Goal: Information Seeking & Learning: Check status

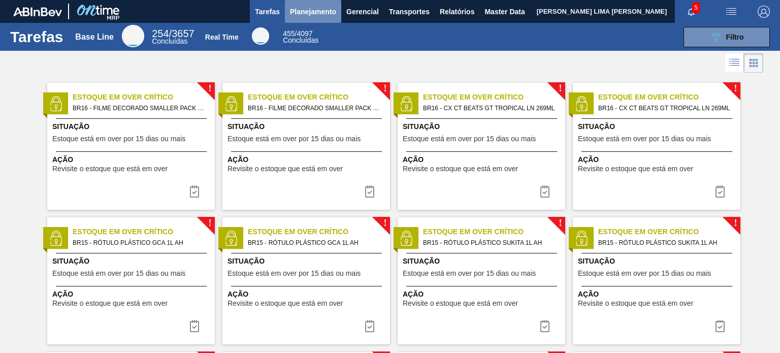
click at [333, 7] on span "Planejamento" at bounding box center [313, 12] width 46 height 12
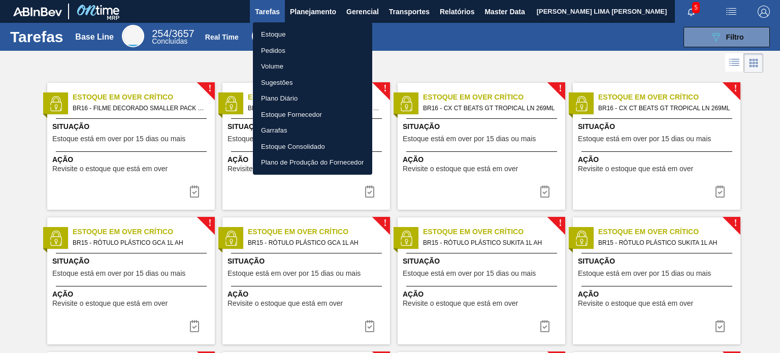
click at [315, 31] on li "Estoque" at bounding box center [312, 34] width 119 height 16
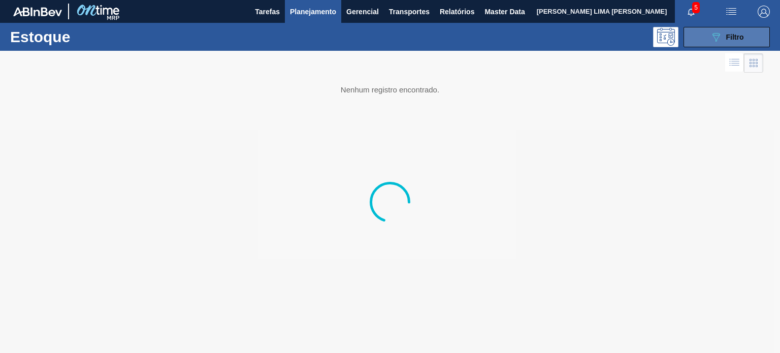
click at [732, 37] on span "Filtro" at bounding box center [736, 37] width 18 height 8
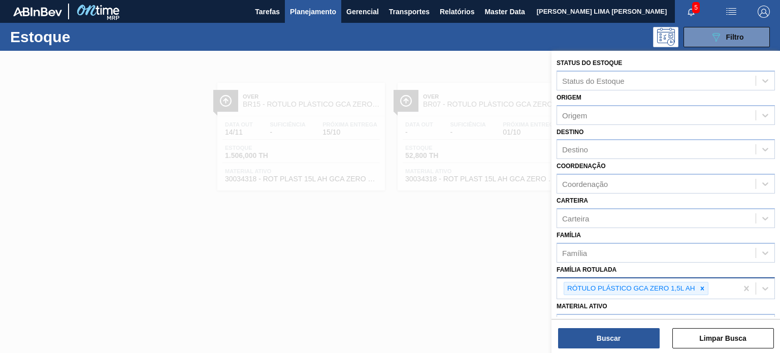
click at [703, 289] on icon at bounding box center [702, 288] width 7 height 7
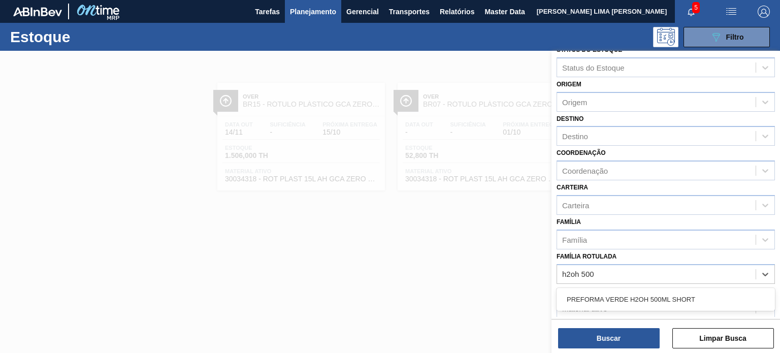
scroll to position [51, 0]
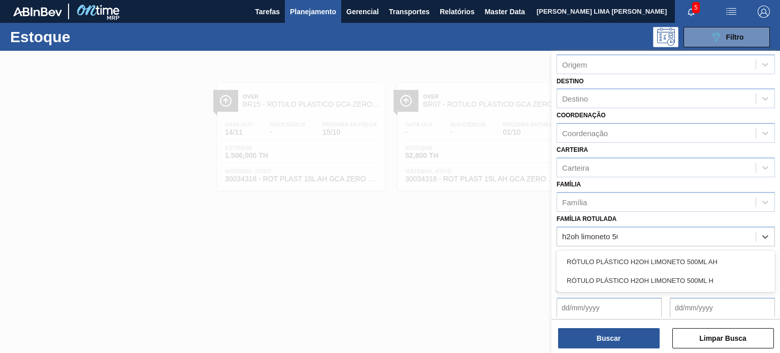
type Rotulada "h2oh limoneto 500"
click at [656, 271] on div "RÓTULO PLÁSTICO H2OH LIMONETO 500ML H" at bounding box center [666, 280] width 218 height 19
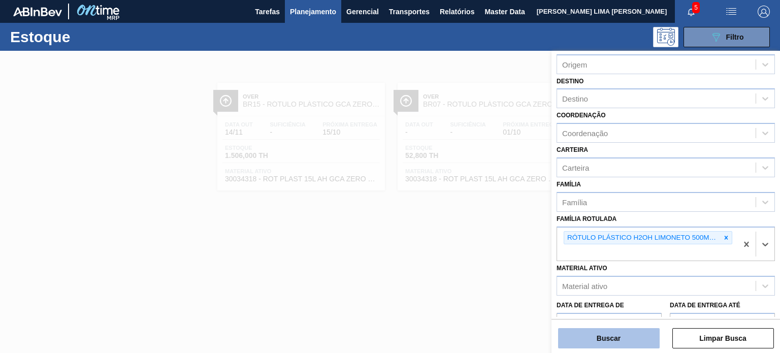
click at [642, 333] on button "Buscar" at bounding box center [609, 338] width 102 height 20
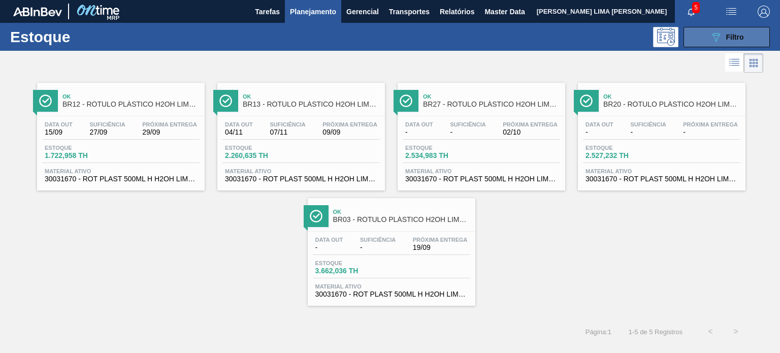
click at [736, 38] on span "Filtro" at bounding box center [736, 37] width 18 height 8
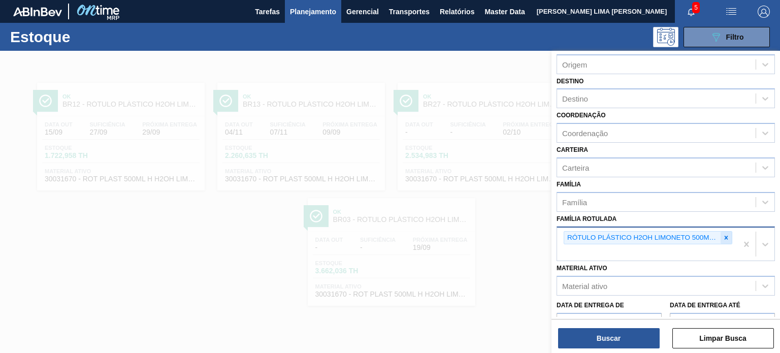
click at [723, 234] on icon at bounding box center [726, 237] width 7 height 7
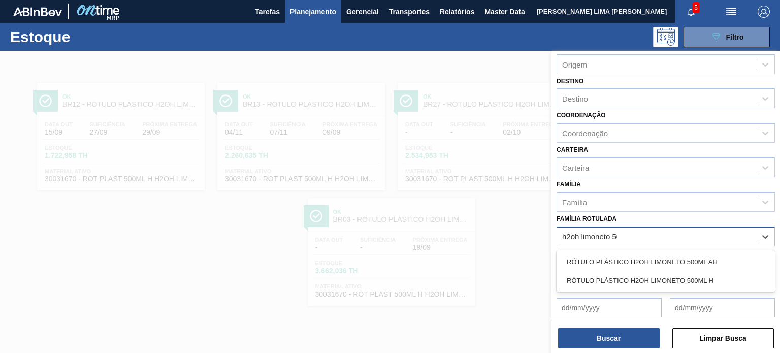
type Rotulada "h2oh limoneto 500"
drag, startPoint x: 708, startPoint y: 255, endPoint x: 700, endPoint y: 268, distance: 15.5
click at [707, 256] on div "RÓTULO PLÁSTICO H2OH LIMONETO 500ML AH" at bounding box center [666, 262] width 218 height 19
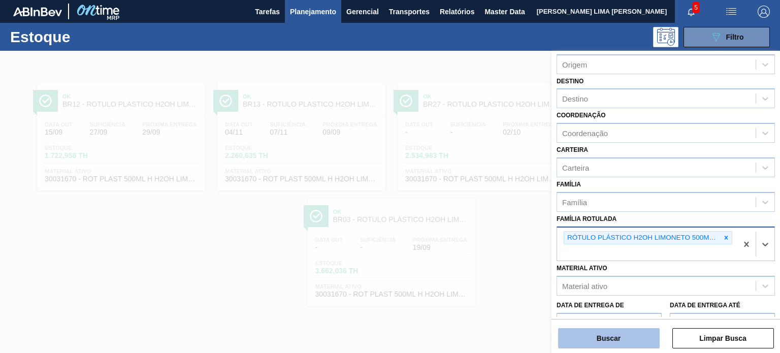
click at [646, 333] on button "Buscar" at bounding box center [609, 338] width 102 height 20
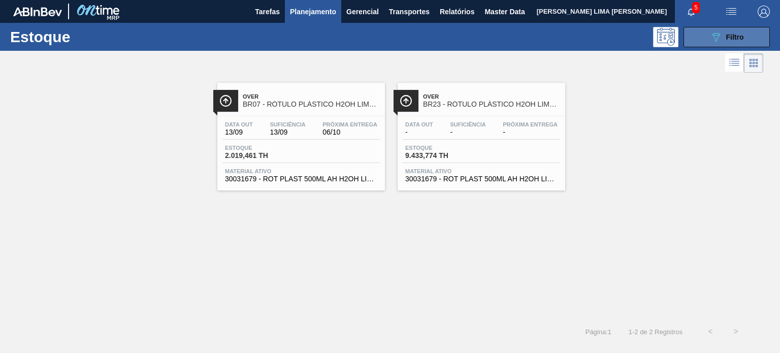
click at [738, 42] on div "089F7B8B-B2A5-4AFE-B5C0-19BA573D28AC Filtro" at bounding box center [727, 37] width 34 height 12
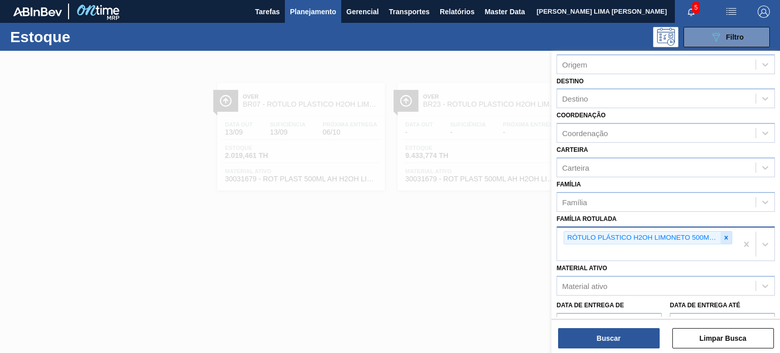
drag, startPoint x: 733, startPoint y: 240, endPoint x: 725, endPoint y: 239, distance: 7.7
click at [728, 241] on div "RÓTULO PLÁSTICO H2OH LIMONETO 500ML AH" at bounding box center [647, 245] width 180 height 34
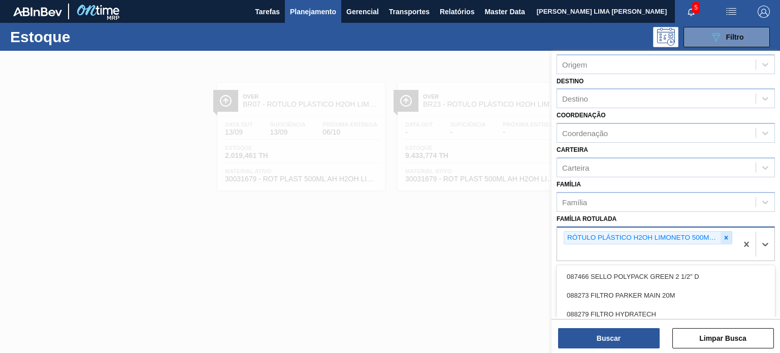
click at [724, 238] on icon at bounding box center [726, 237] width 7 height 7
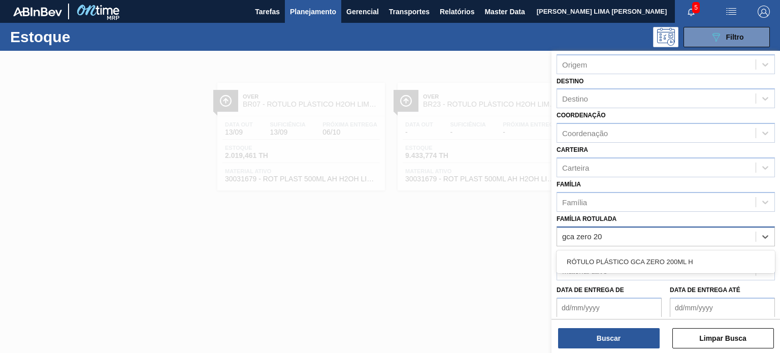
type Rotulada "gca zero 200"
click at [598, 253] on div "RÓTULO PLÁSTICO GCA ZERO 200ML H" at bounding box center [666, 262] width 218 height 19
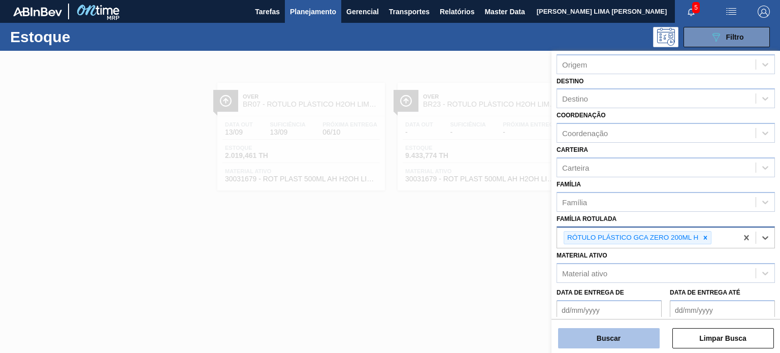
click at [616, 329] on button "Buscar" at bounding box center [609, 338] width 102 height 20
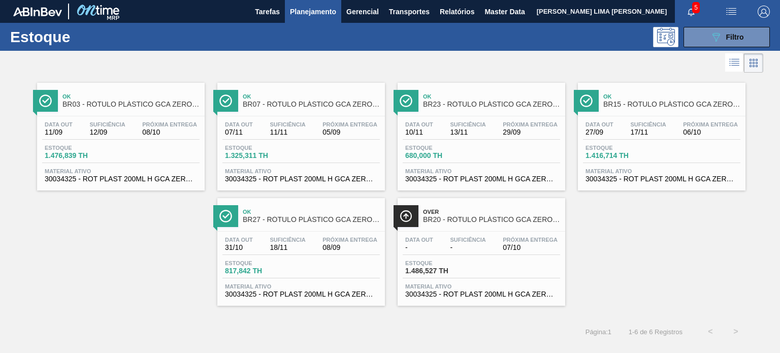
click at [732, 38] on span "Filtro" at bounding box center [736, 37] width 18 height 8
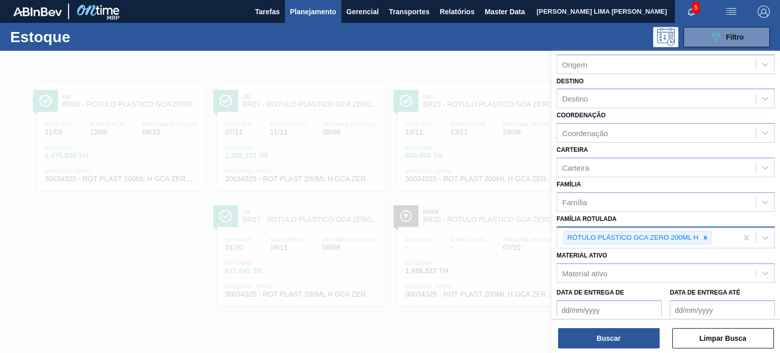
click at [707, 236] on div at bounding box center [705, 238] width 11 height 13
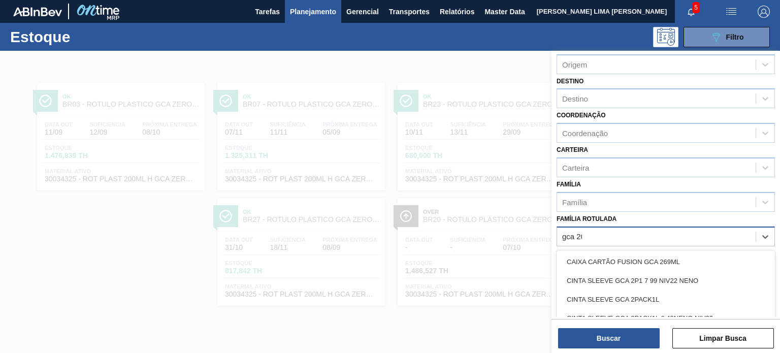
type Rotulada "gca 200"
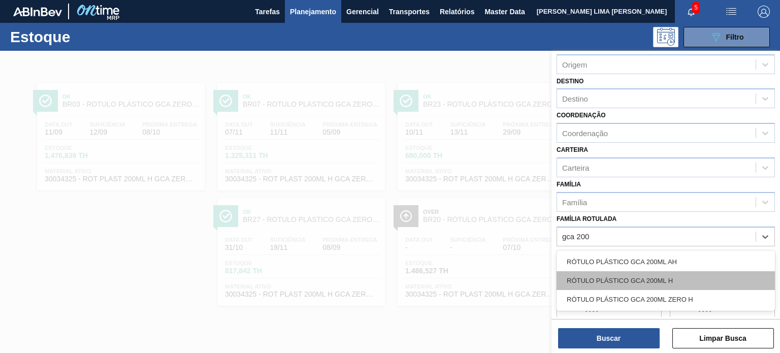
click at [670, 285] on div "RÓTULO PLÁSTICO GCA 200ML H" at bounding box center [666, 280] width 218 height 19
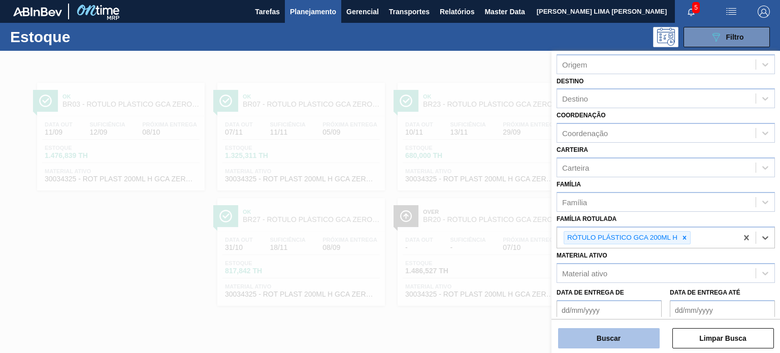
click at [645, 335] on button "Buscar" at bounding box center [609, 338] width 102 height 20
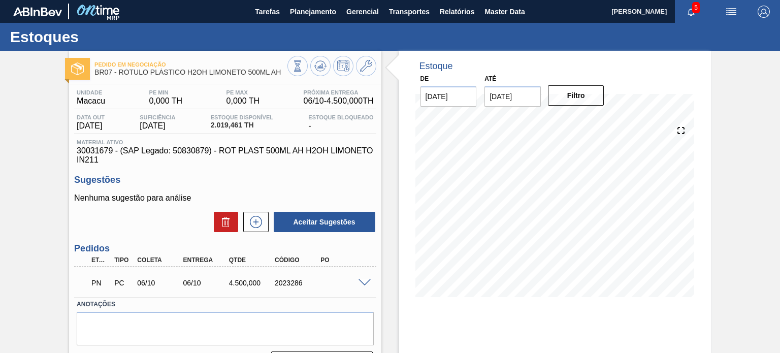
click at [363, 288] on div "PN PC 06/10 06/10 4.500,000 2023286" at bounding box center [225, 281] width 302 height 25
click at [357, 288] on div "PN PC 06/10 06/10 4.500,000 2023286" at bounding box center [222, 282] width 275 height 20
click at [364, 286] on span at bounding box center [365, 283] width 12 height 8
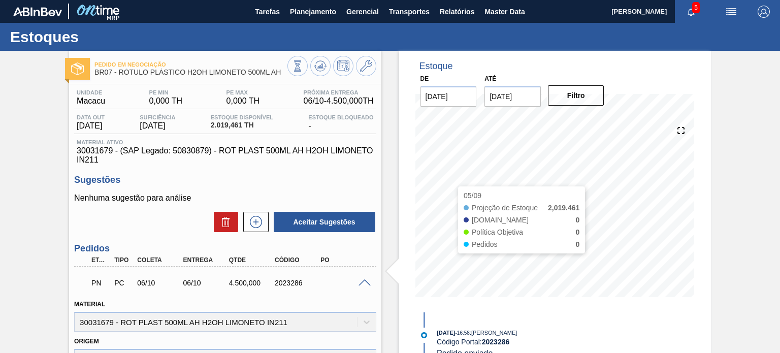
click at [384, 161] on div "Estoque De 04/09/2025 Até 31/01/2026 Filtro 05/09 Projeção de Estoque 2,019.461…" at bounding box center [547, 339] width 330 height 576
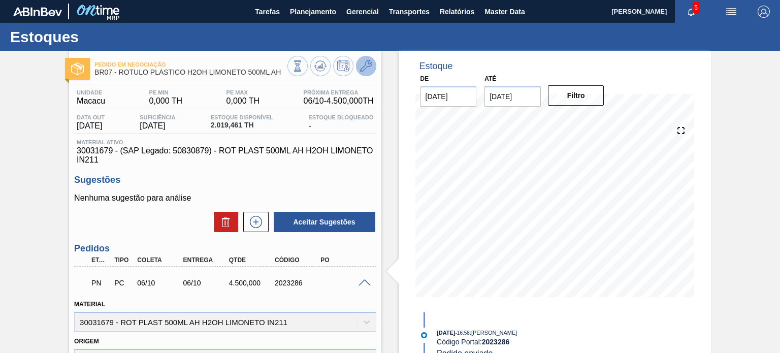
click at [367, 70] on icon at bounding box center [366, 66] width 12 height 12
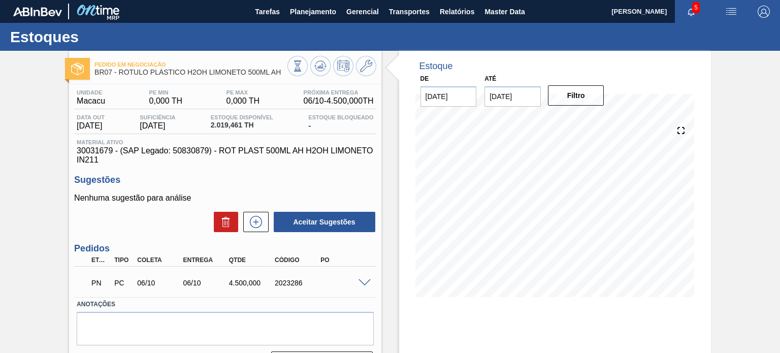
click at [298, 150] on span "30031679 - (SAP Legado: 50830879) - ROT PLAST 500ML AH H2OH LIMONETO IN211" at bounding box center [225, 155] width 297 height 18
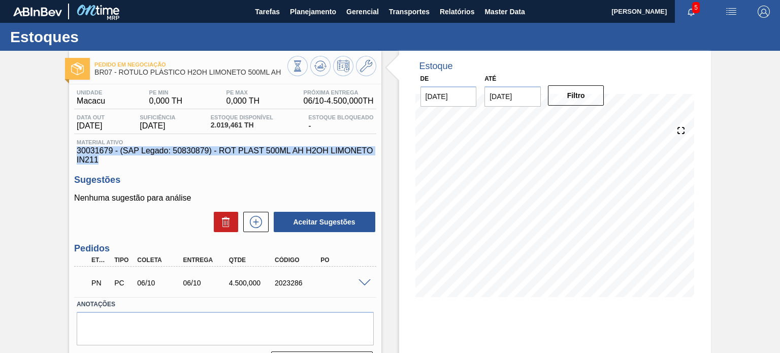
click at [298, 150] on span "30031679 - (SAP Legado: 50830879) - ROT PLAST 500ML AH H2OH LIMONETO IN211" at bounding box center [225, 155] width 297 height 18
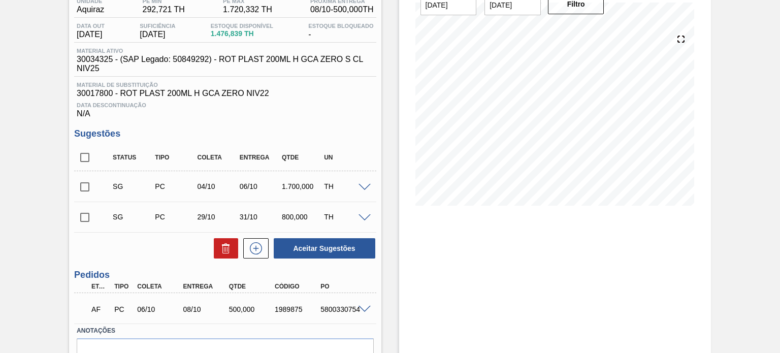
scroll to position [145, 0]
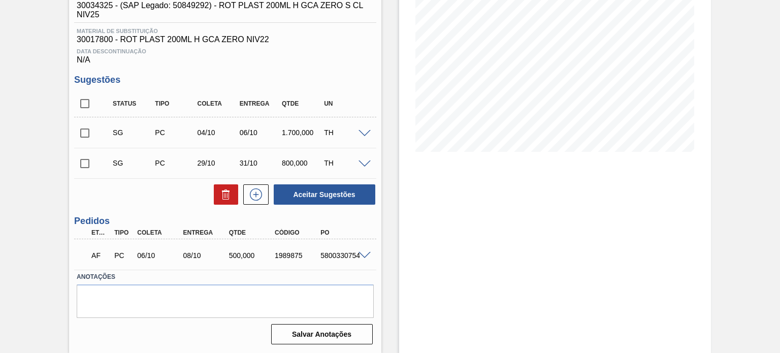
click at [359, 256] on span at bounding box center [365, 256] width 12 height 8
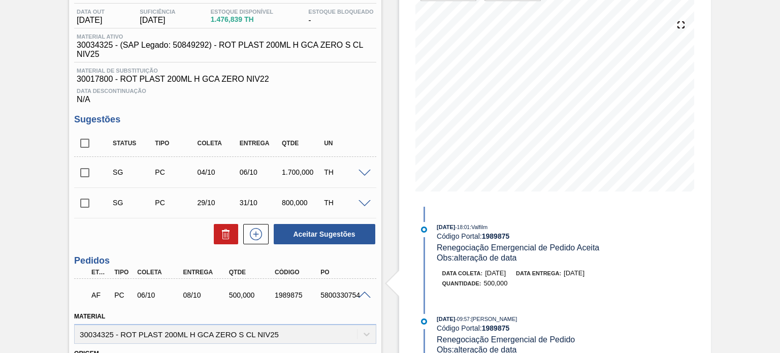
scroll to position [35, 0]
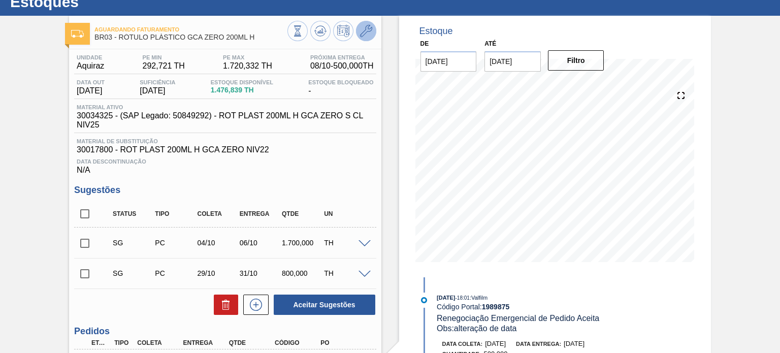
click at [358, 34] on button at bounding box center [366, 31] width 20 height 20
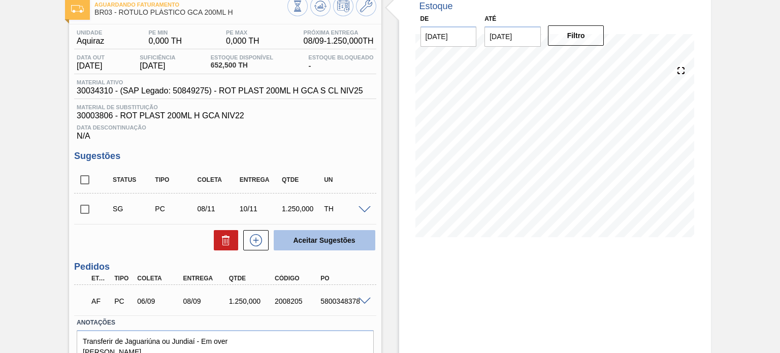
scroll to position [102, 0]
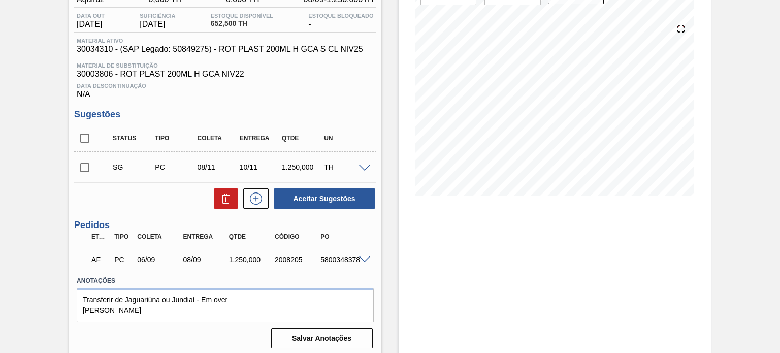
click at [352, 260] on div "5800348378" at bounding box center [343, 260] width 50 height 8
click at [368, 260] on span at bounding box center [365, 260] width 12 height 8
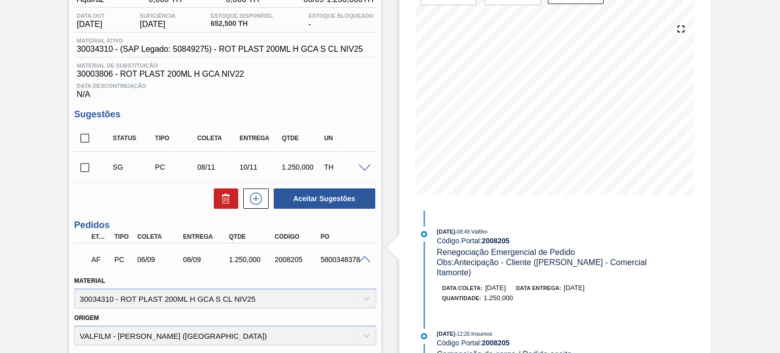
click at [585, 284] on span "[DATE]" at bounding box center [574, 288] width 21 height 8
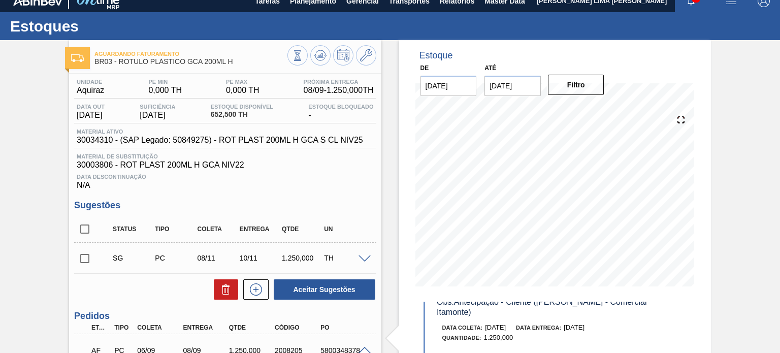
scroll to position [0, 0]
